Goal: Information Seeking & Learning: Check status

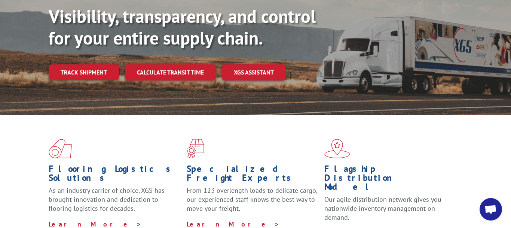
scroll to position [115, 0]
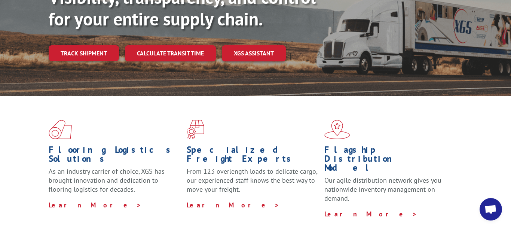
click at [47, 96] on div "Flooring Logistics Solutions As an industry carrier of choice, XGS has brought …" at bounding box center [255, 169] width 511 height 146
click at [78, 46] on div "Visibility, transparency, and control for your entire supply chain. Track shipm…" at bounding box center [280, 39] width 463 height 104
click at [83, 45] on link "Track shipment" at bounding box center [84, 53] width 70 height 16
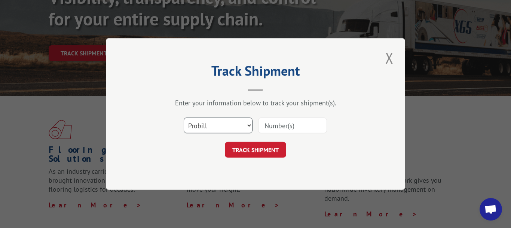
click at [184, 118] on select "Select category... Probill BOL PO" at bounding box center [218, 126] width 69 height 16
select select "bol"
click option "BOL" at bounding box center [0, 0] width 0 height 0
click at [279, 130] on input at bounding box center [292, 126] width 69 height 16
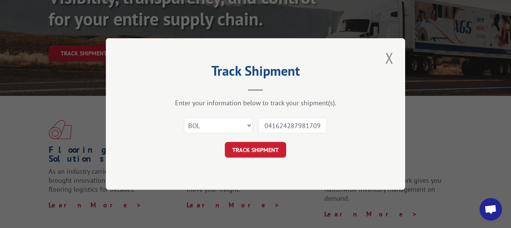
scroll to position [0, 6]
type input "04162428798170960"
click at [268, 154] on button "TRACK SHIPMENT" at bounding box center [255, 150] width 61 height 16
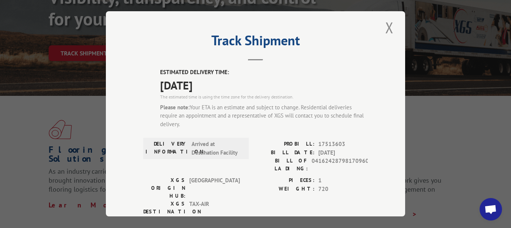
scroll to position [0, 0]
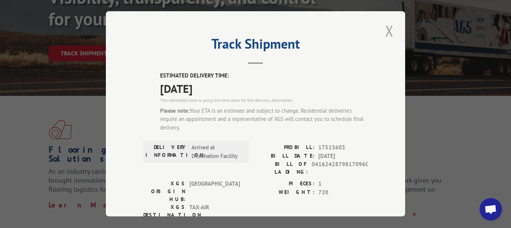
click at [390, 27] on button "Close modal" at bounding box center [389, 31] width 13 height 21
